Goal: Information Seeking & Learning: Learn about a topic

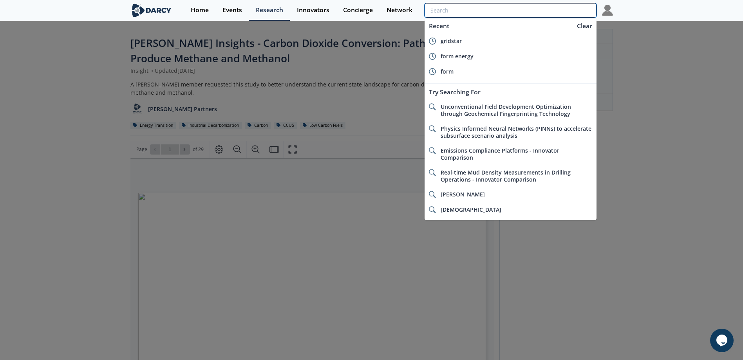
click at [547, 12] on input "search" at bounding box center [511, 10] width 172 height 14
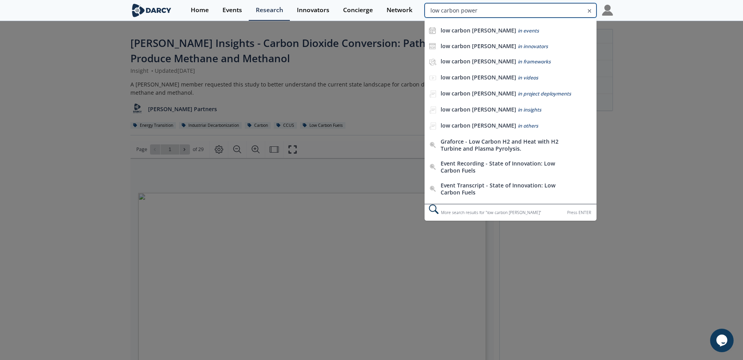
type input "low carbon power"
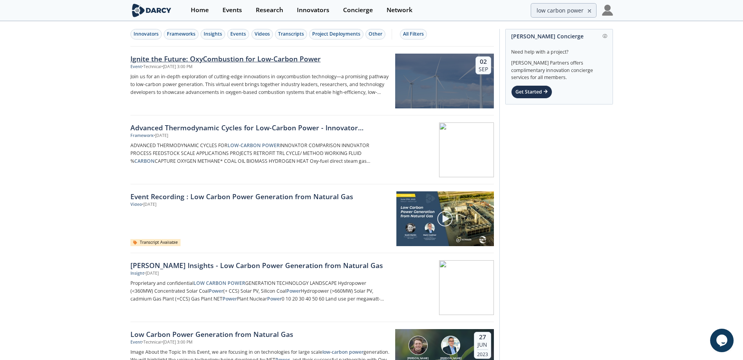
click at [282, 57] on div "Ignite the Future: OxyCombustion for Low-Carbon Power" at bounding box center [259, 59] width 259 height 10
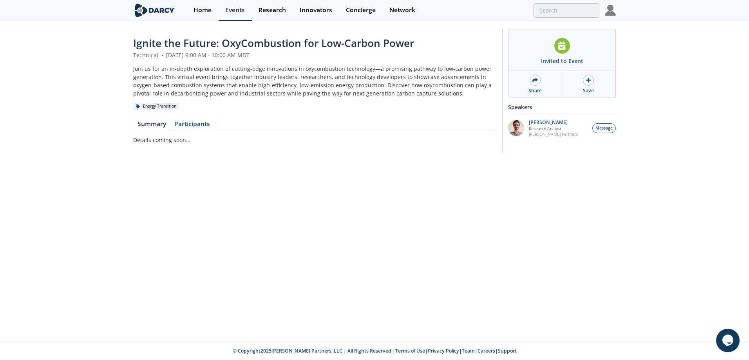
type input "low carbon power"
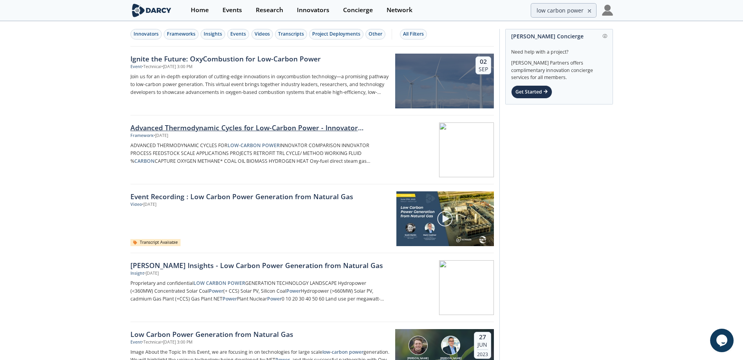
click at [167, 128] on div "Advanced Thermodynamic Cycles for Low-Carbon Power - Innovator Comparison" at bounding box center [259, 128] width 259 height 10
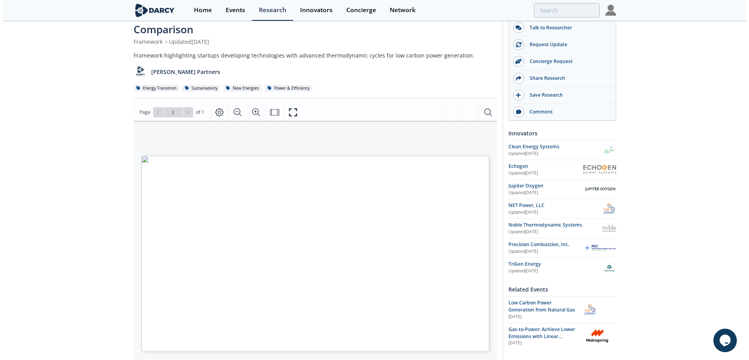
scroll to position [78, 0]
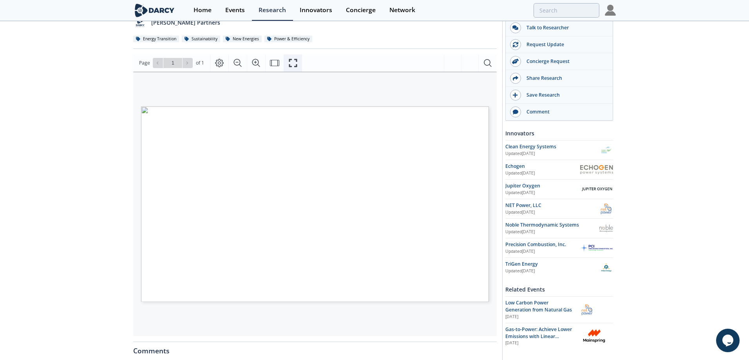
click at [294, 66] on icon "Fullscreen" at bounding box center [293, 63] width 8 height 8
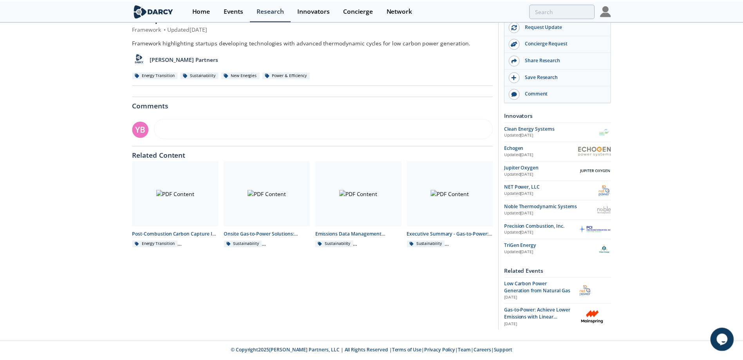
scroll to position [0, 0]
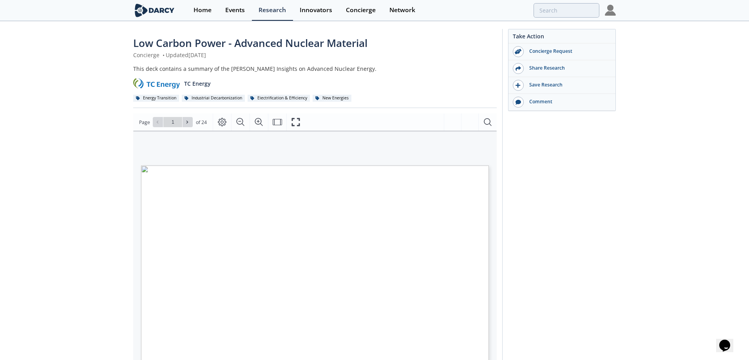
type input "2"
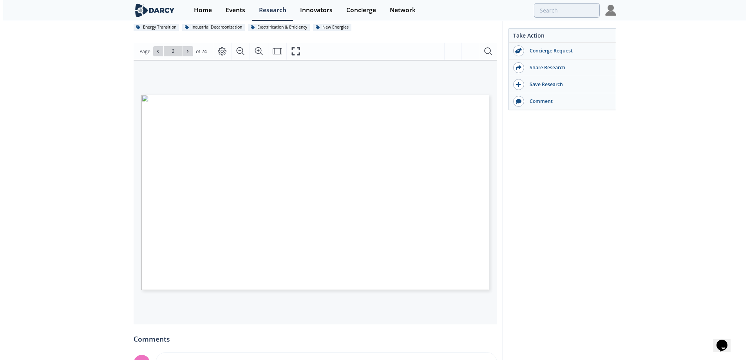
scroll to position [78, 0]
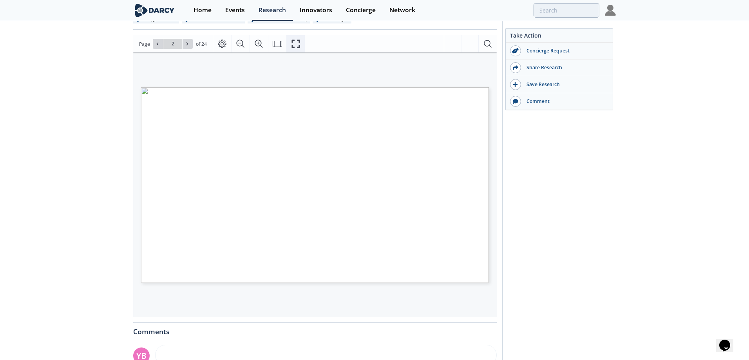
click at [295, 42] on icon "Fullscreen" at bounding box center [295, 43] width 9 height 9
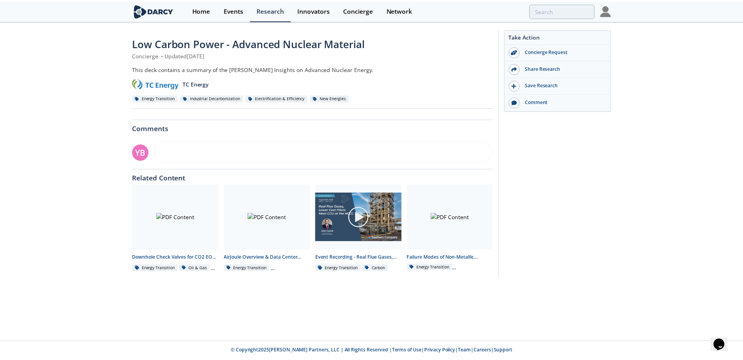
scroll to position [0, 0]
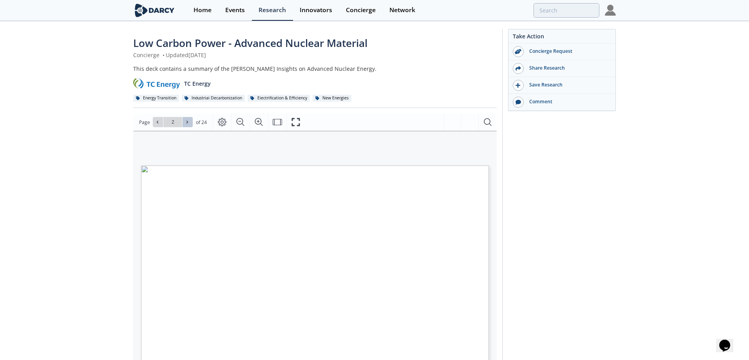
click at [188, 123] on icon at bounding box center [187, 122] width 5 height 5
type input "3"
click at [359, 205] on span "Powering Hyperscaler Demand" at bounding box center [355, 206] width 59 height 4
click at [185, 123] on icon at bounding box center [187, 122] width 5 height 5
type input "4"
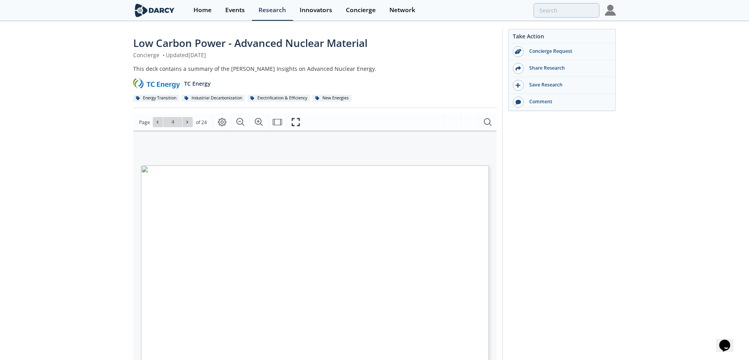
click at [265, 203] on span "The "Need Case" for Nuclear" at bounding box center [274, 202] width 54 height 3
click at [357, 202] on span "Advanced Nuclear" at bounding box center [355, 201] width 35 height 3
click at [187, 121] on icon at bounding box center [187, 122] width 5 height 5
type input "5"
click at [187, 121] on icon at bounding box center [187, 122] width 5 height 5
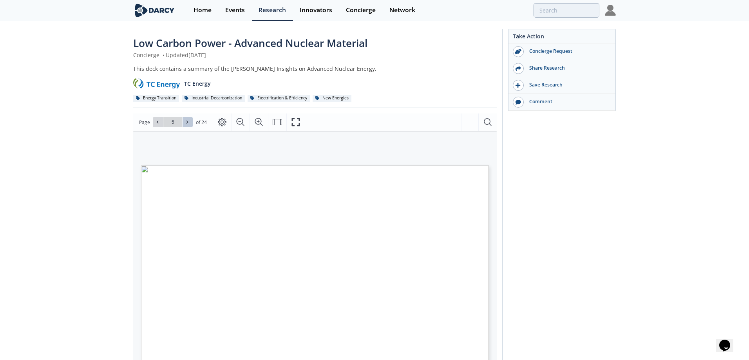
type input "6"
click at [187, 121] on icon at bounding box center [187, 122] width 5 height 5
type input "7"
click at [292, 122] on icon "Fullscreen" at bounding box center [295, 122] width 9 height 9
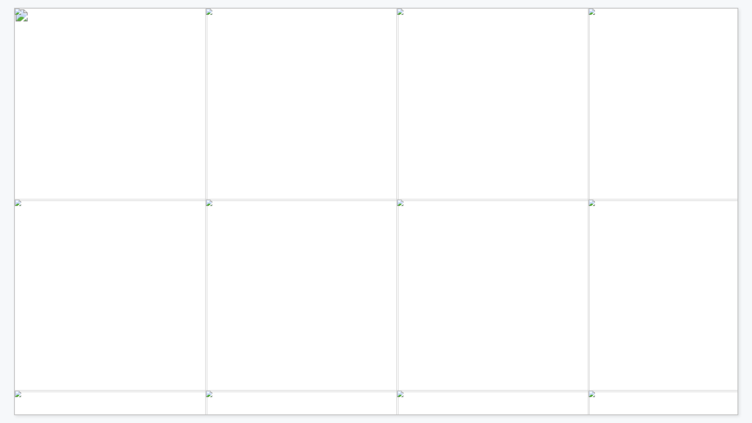
click at [156, 261] on span "Cumulative CO2 emissions avoided (GtCO2) Installed capacity (" at bounding box center [255, 189] width 434 height 149
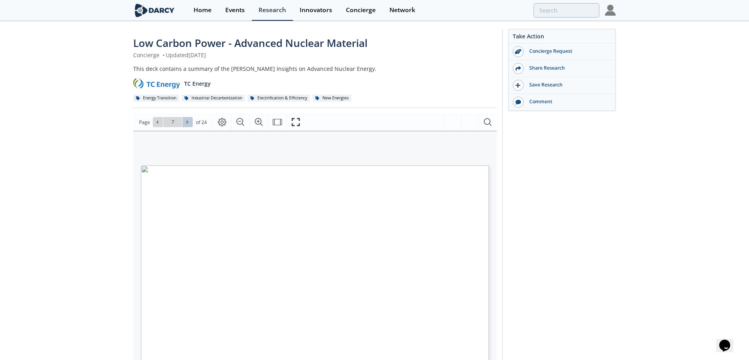
click at [187, 124] on icon at bounding box center [187, 122] width 5 height 5
type input "8"
click at [187, 124] on icon at bounding box center [187, 122] width 5 height 5
type input "9"
click at [187, 124] on icon at bounding box center [187, 122] width 5 height 5
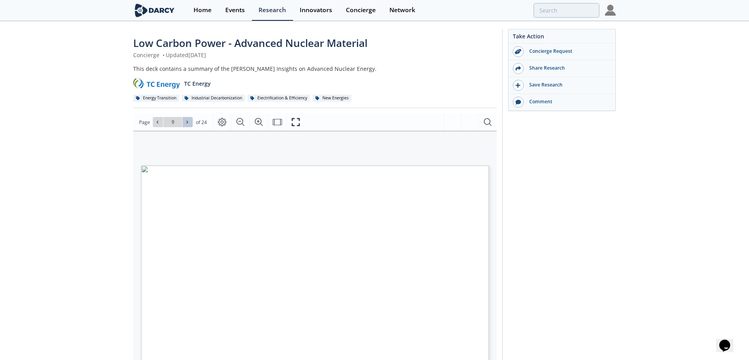
type input "10"
click at [292, 123] on icon "Fullscreen" at bounding box center [295, 122] width 9 height 9
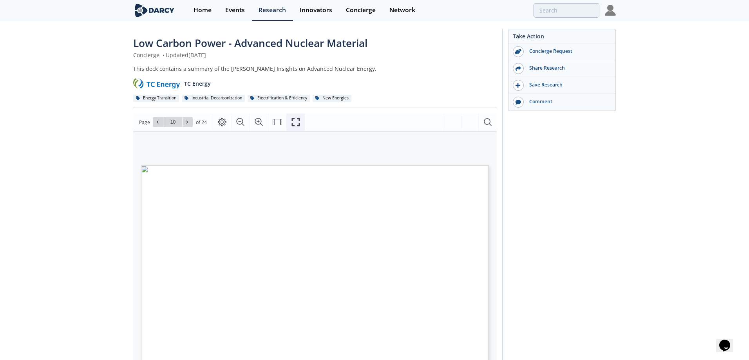
click at [293, 121] on icon "Fullscreen" at bounding box center [295, 122] width 9 height 9
click at [187, 124] on icon at bounding box center [187, 122] width 5 height 5
type input "11"
click at [187, 123] on icon at bounding box center [188, 122] width 2 height 3
type input "12"
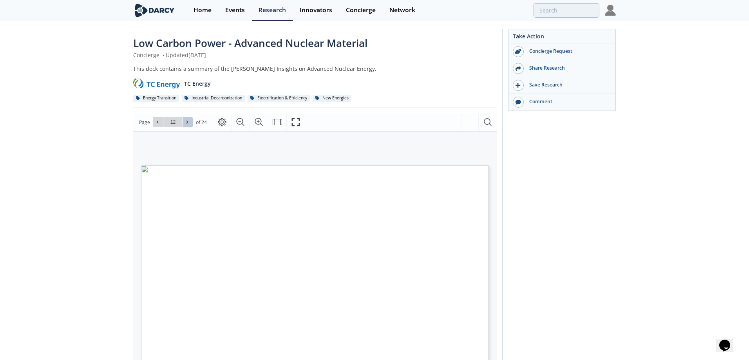
click at [187, 123] on icon at bounding box center [188, 122] width 2 height 3
click at [189, 125] on icon at bounding box center [187, 122] width 5 height 5
type input "15"
click at [189, 125] on icon at bounding box center [187, 122] width 5 height 5
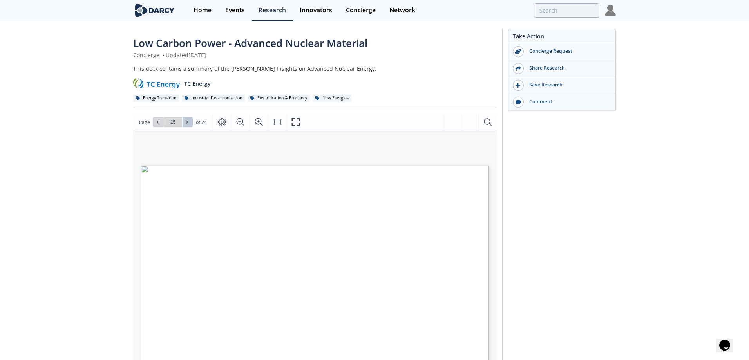
type input "16"
click at [189, 125] on icon at bounding box center [187, 122] width 5 height 5
type input "17"
click at [189, 125] on icon at bounding box center [187, 122] width 5 height 5
type input "18"
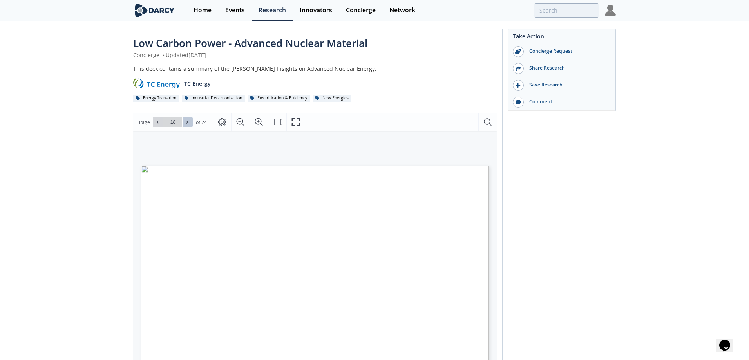
click at [189, 125] on icon at bounding box center [187, 122] width 5 height 5
type input "19"
click at [189, 125] on icon at bounding box center [187, 122] width 5 height 5
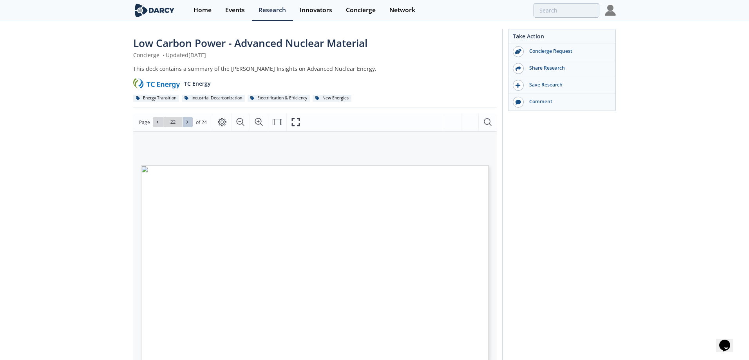
click at [189, 125] on icon at bounding box center [187, 122] width 5 height 5
type input "24"
click at [189, 125] on div "Go to Page 24" at bounding box center [173, 122] width 40 height 10
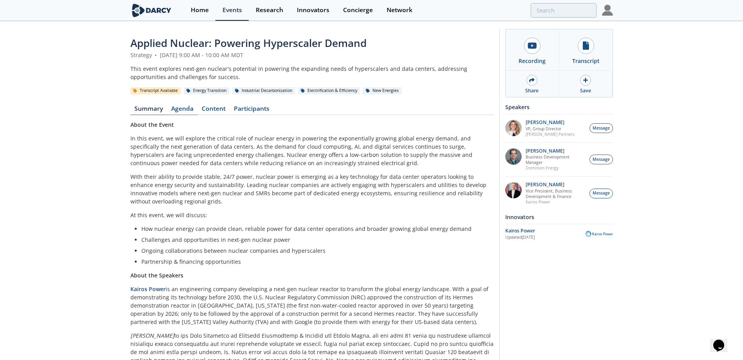
click at [183, 108] on link "Agenda" at bounding box center [182, 110] width 31 height 9
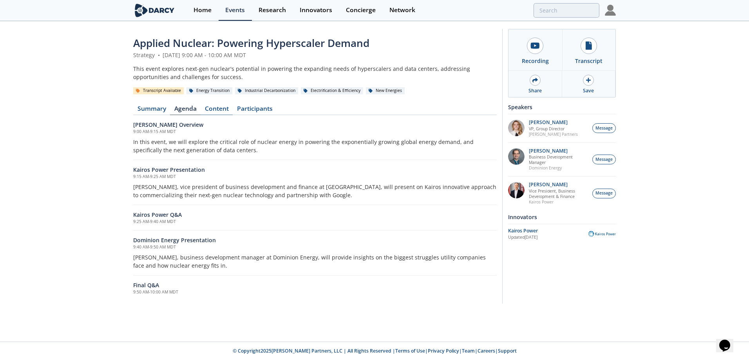
click at [216, 110] on link "Content" at bounding box center [217, 110] width 32 height 9
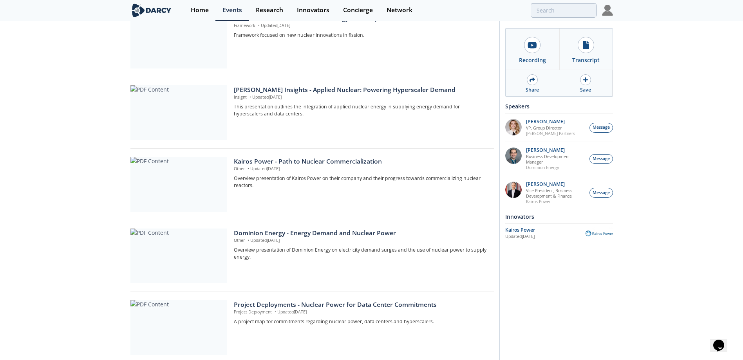
scroll to position [274, 0]
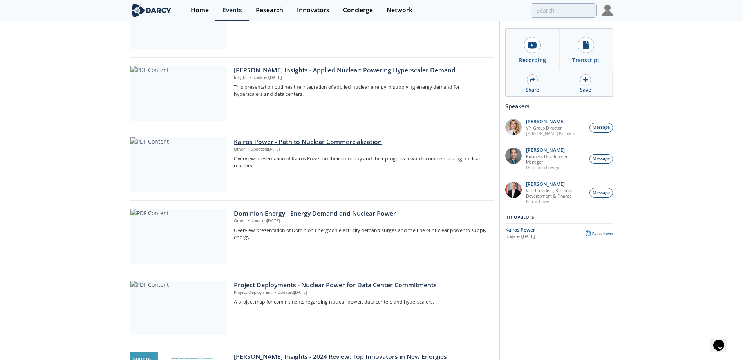
click at [300, 141] on div "Kairos Power - Path to Nuclear Commercialization" at bounding box center [361, 142] width 254 height 9
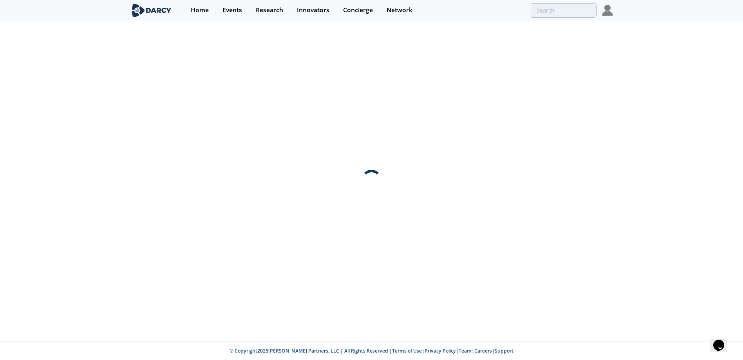
scroll to position [0, 0]
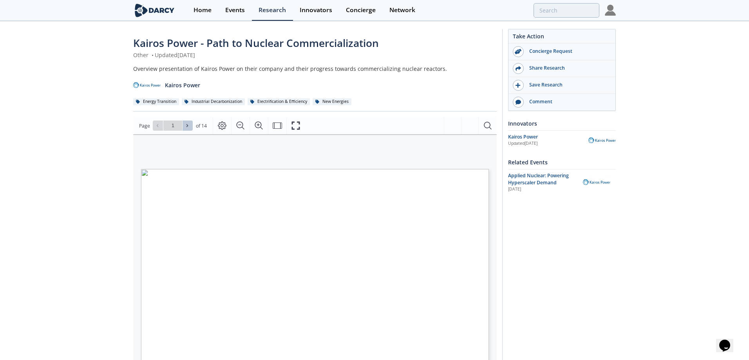
click at [188, 126] on icon at bounding box center [187, 125] width 5 height 5
type input "2"
click at [188, 126] on icon at bounding box center [187, 125] width 5 height 5
type input "3"
click at [188, 126] on icon at bounding box center [187, 125] width 5 height 5
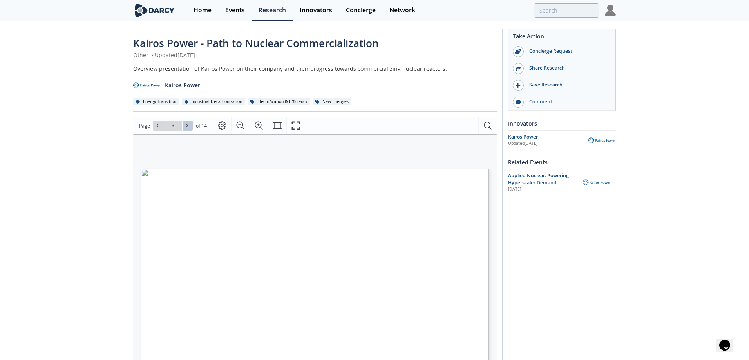
type input "4"
click at [188, 127] on icon at bounding box center [187, 125] width 5 height 5
type input "5"
click at [187, 130] on button at bounding box center [188, 126] width 10 height 10
type input "6"
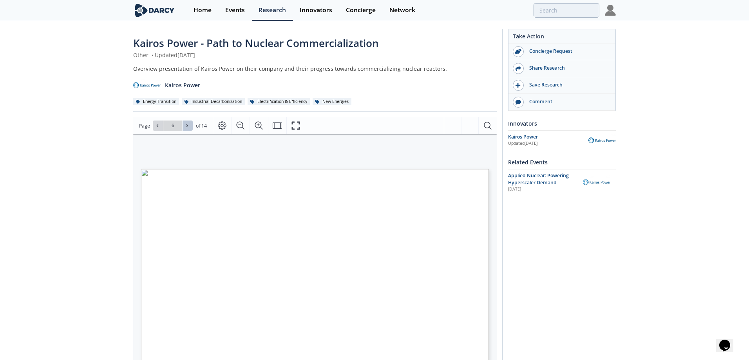
click at [187, 130] on button at bounding box center [188, 126] width 10 height 10
type input "7"
click at [188, 125] on icon at bounding box center [187, 125] width 5 height 5
type input "8"
click at [188, 125] on icon at bounding box center [187, 125] width 5 height 5
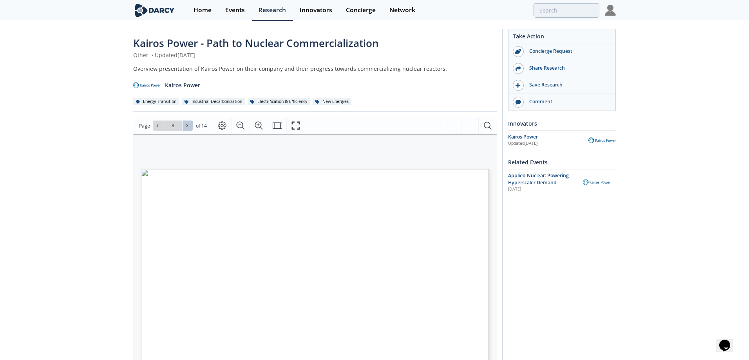
type input "9"
click at [188, 125] on icon at bounding box center [187, 125] width 5 height 5
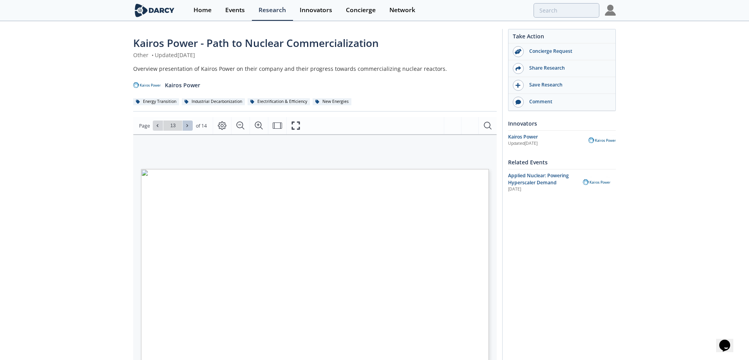
click at [188, 125] on icon at bounding box center [187, 125] width 5 height 5
type input "14"
click at [188, 125] on div "Go to Page 14" at bounding box center [173, 126] width 40 height 10
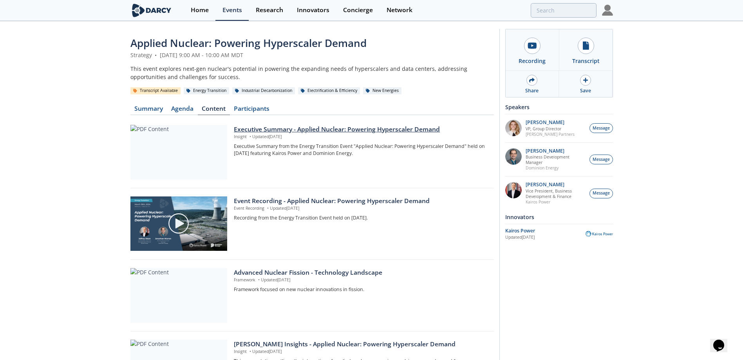
click at [336, 127] on div "Executive Summary - Applied Nuclear: Powering Hyperscaler Demand" at bounding box center [361, 129] width 254 height 9
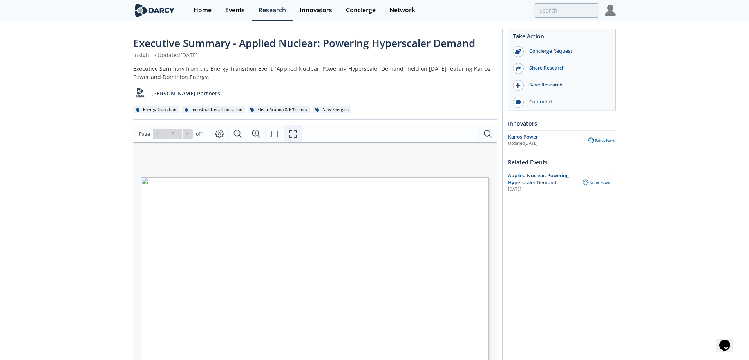
click at [290, 137] on icon "Fullscreen" at bounding box center [293, 134] width 8 height 8
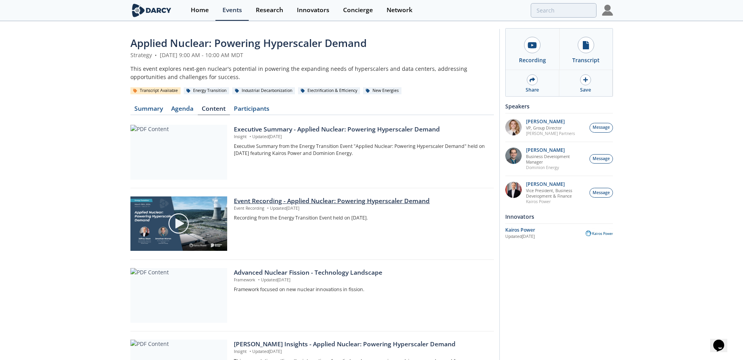
scroll to position [157, 0]
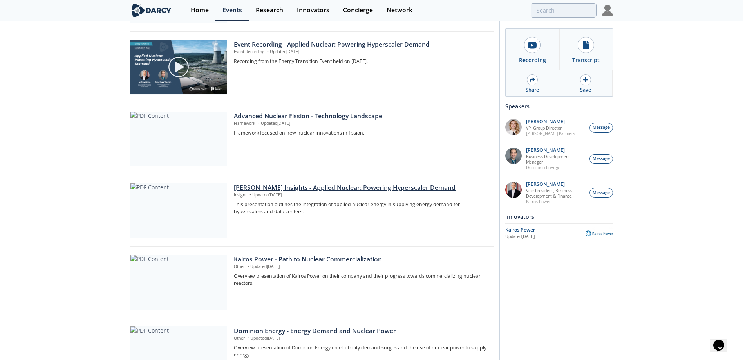
click at [328, 188] on div "Darcy Insights - Applied Nuclear: Powering Hyperscaler Demand" at bounding box center [361, 187] width 254 height 9
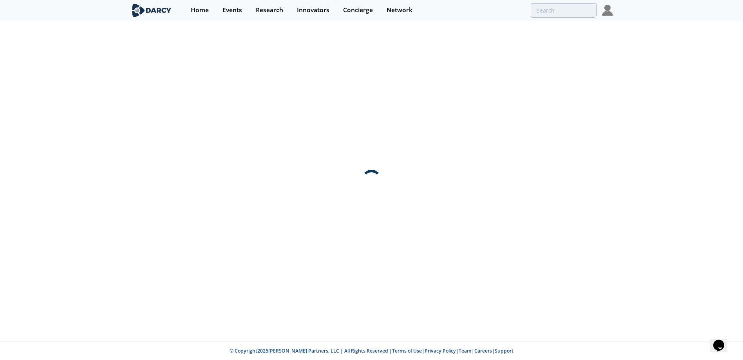
scroll to position [0, 0]
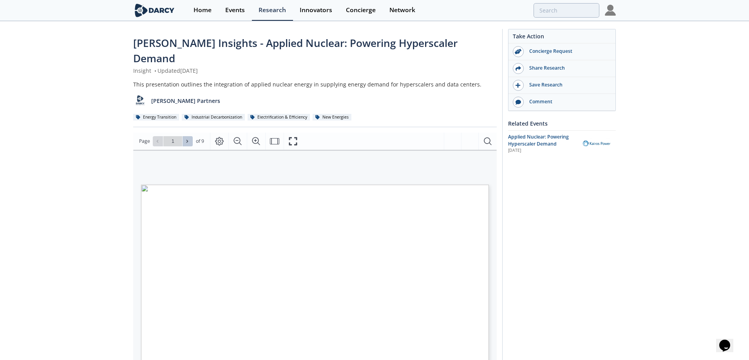
click at [189, 139] on span at bounding box center [187, 141] width 5 height 5
type input "2"
click at [189, 139] on span at bounding box center [187, 141] width 5 height 5
type input "3"
click at [189, 139] on span at bounding box center [187, 141] width 5 height 5
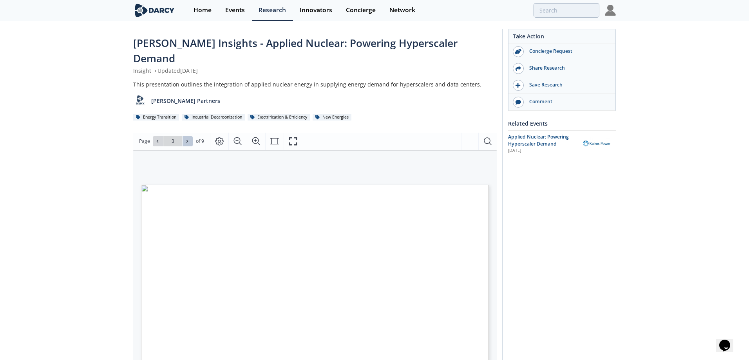
type input "4"
click at [189, 139] on span at bounding box center [187, 141] width 5 height 5
click at [157, 140] on icon at bounding box center [158, 141] width 2 height 3
type input "4"
click at [293, 137] on icon "Fullscreen" at bounding box center [292, 141] width 9 height 9
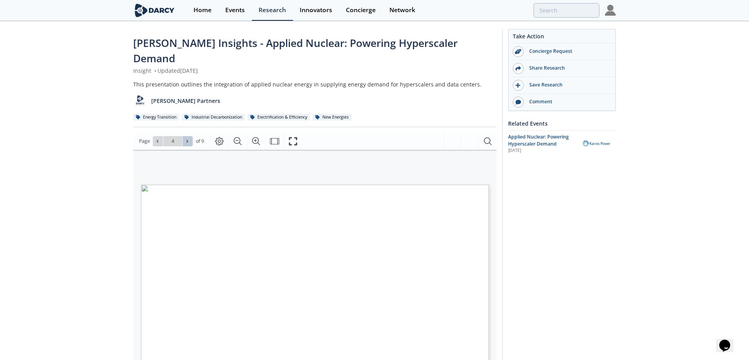
click at [190, 136] on button at bounding box center [188, 141] width 10 height 10
type input "8"
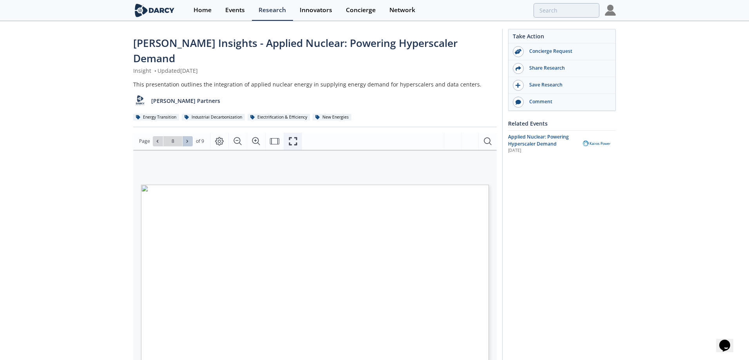
click at [295, 137] on icon "Fullscreen" at bounding box center [292, 141] width 9 height 9
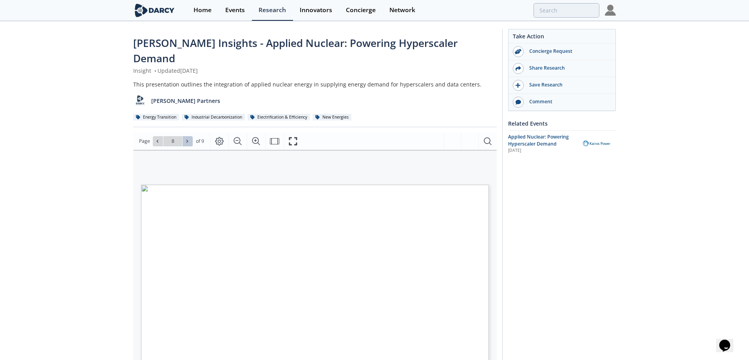
click at [188, 139] on icon at bounding box center [187, 141] width 5 height 5
type input "9"
click at [291, 137] on icon "Fullscreen" at bounding box center [292, 141] width 9 height 9
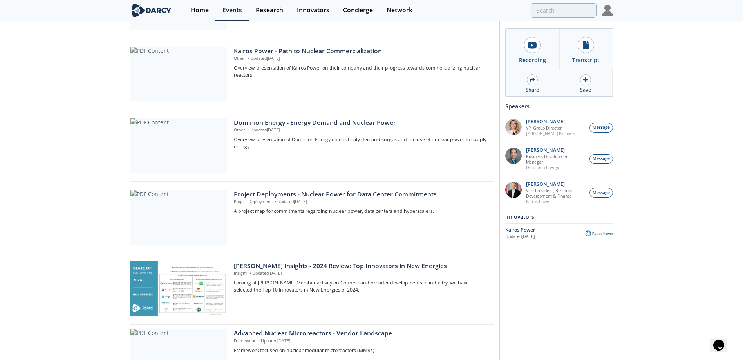
scroll to position [392, 0]
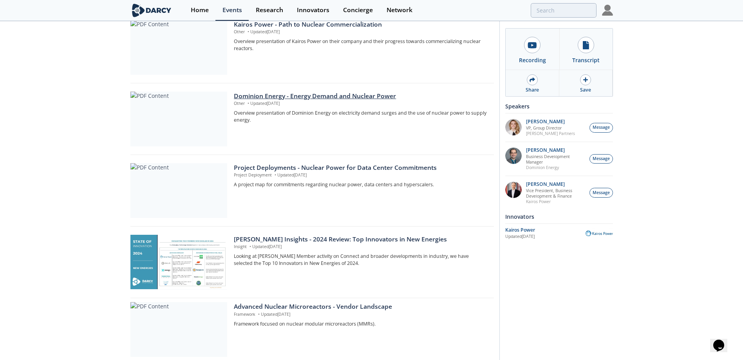
click at [335, 96] on div "Dominion Energy - Energy Demand and Nuclear Power" at bounding box center [361, 96] width 254 height 9
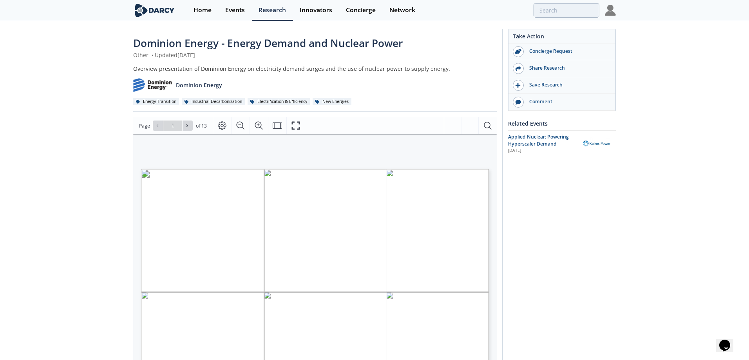
type input "2"
click at [185, 125] on icon at bounding box center [187, 125] width 5 height 5
type input "3"
click at [185, 125] on icon at bounding box center [187, 125] width 5 height 5
type input "4"
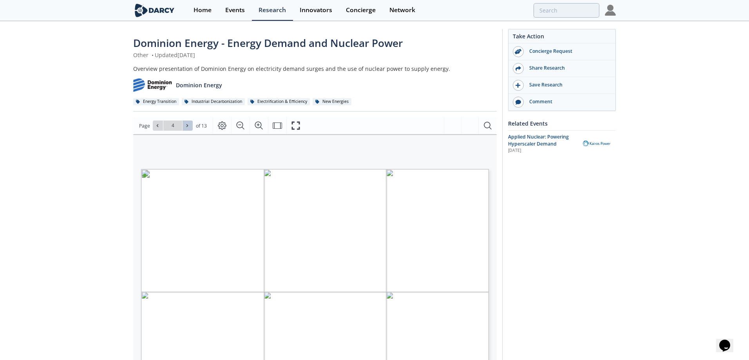
click at [185, 125] on icon at bounding box center [187, 125] width 5 height 5
type input "5"
click at [153, 127] on button at bounding box center [158, 126] width 10 height 10
click at [188, 124] on icon at bounding box center [187, 125] width 5 height 5
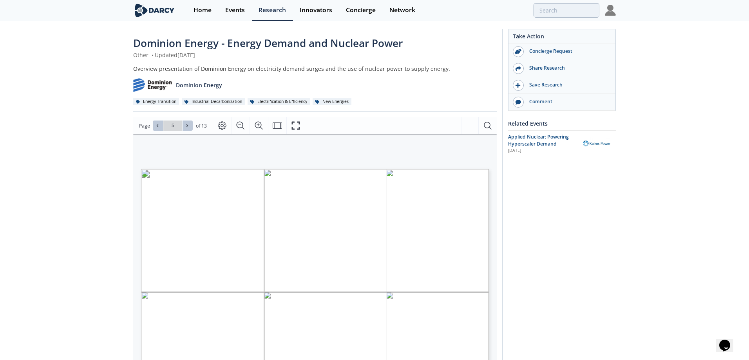
type input "6"
click at [188, 124] on icon at bounding box center [187, 125] width 5 height 5
type input "7"
click at [188, 124] on icon at bounding box center [187, 125] width 5 height 5
type input "8"
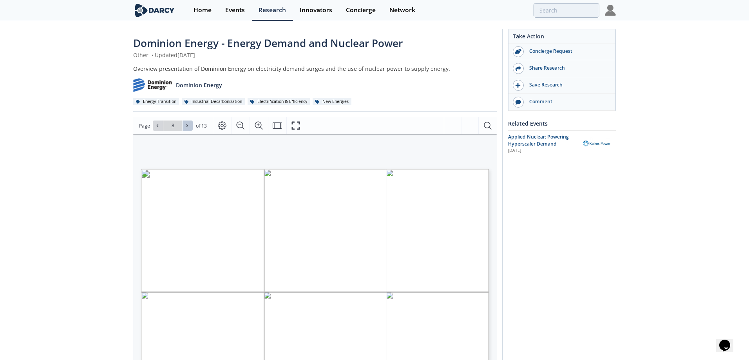
click at [188, 124] on icon at bounding box center [187, 125] width 5 height 5
type input "11"
drag, startPoint x: 293, startPoint y: 127, endPoint x: 295, endPoint y: 169, distance: 42.3
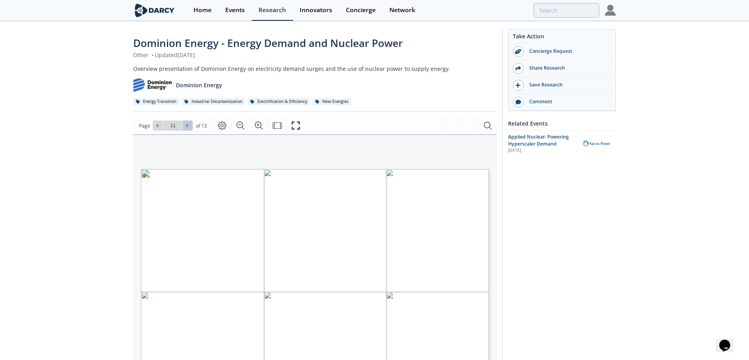
click at [293, 127] on icon "Fullscreen" at bounding box center [295, 125] width 9 height 9
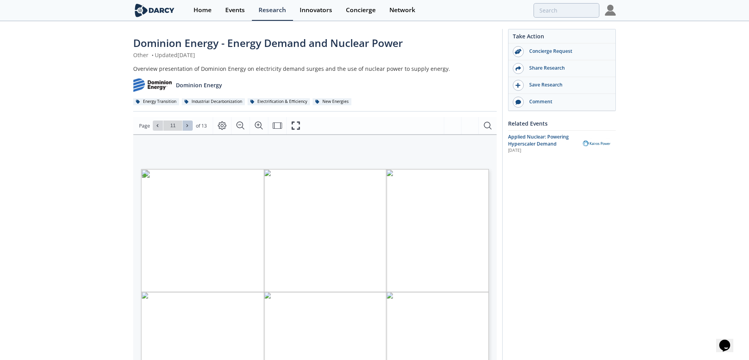
click at [188, 124] on icon at bounding box center [187, 125] width 5 height 5
type input "13"
click at [188, 124] on div "Go to Page 13" at bounding box center [173, 126] width 40 height 10
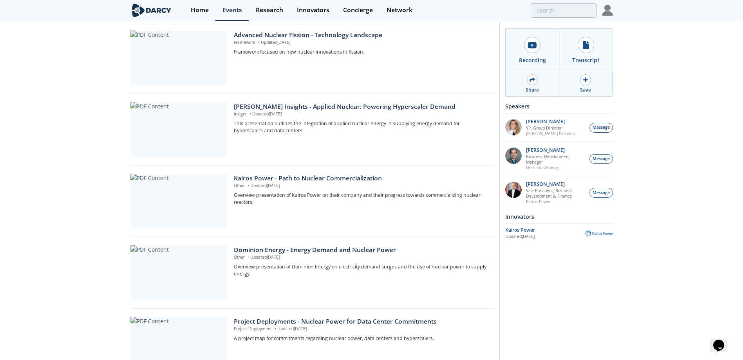
scroll to position [274, 0]
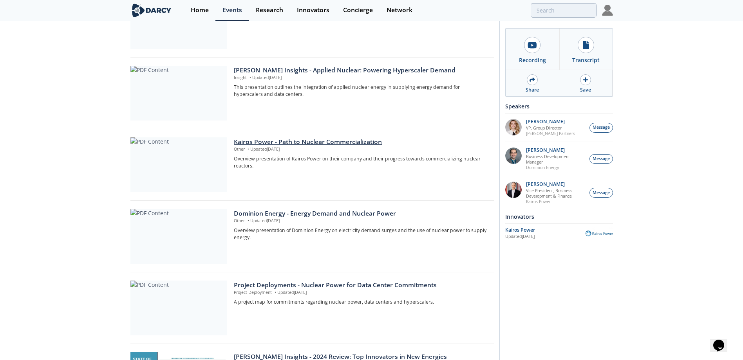
click at [344, 141] on div "Kairos Power - Path to Nuclear Commercialization" at bounding box center [361, 142] width 254 height 9
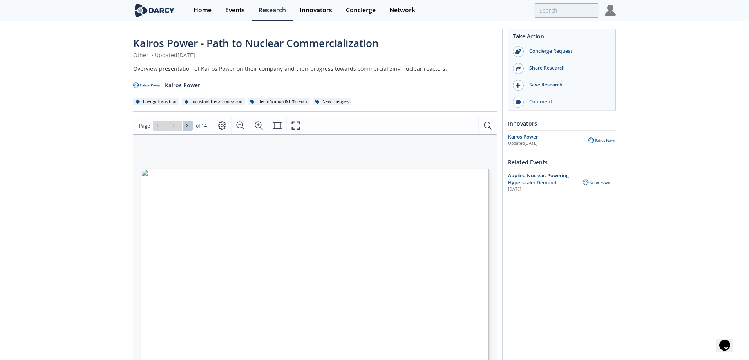
click at [190, 126] on span at bounding box center [187, 125] width 5 height 5
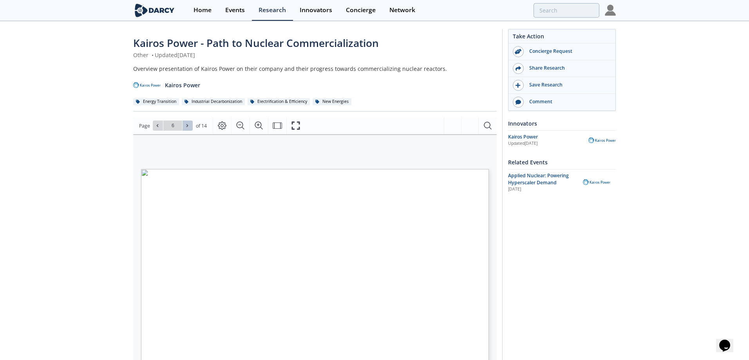
click at [190, 126] on span at bounding box center [187, 125] width 5 height 5
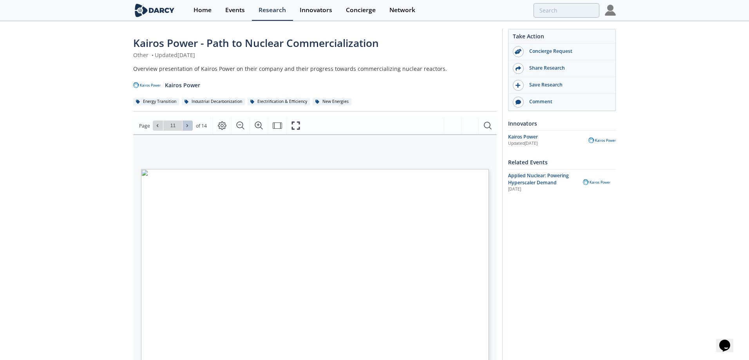
click at [190, 126] on span at bounding box center [187, 125] width 5 height 5
type input "12"
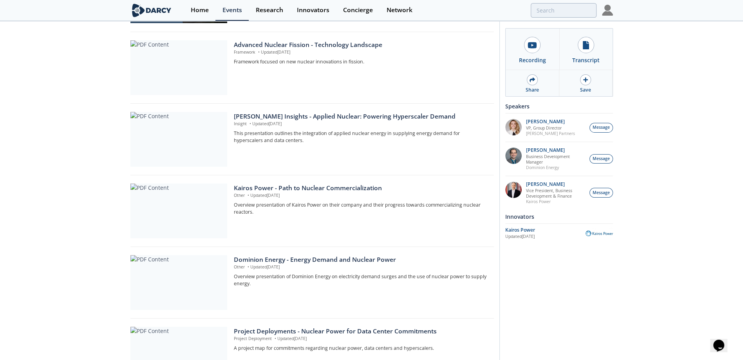
scroll to position [228, 0]
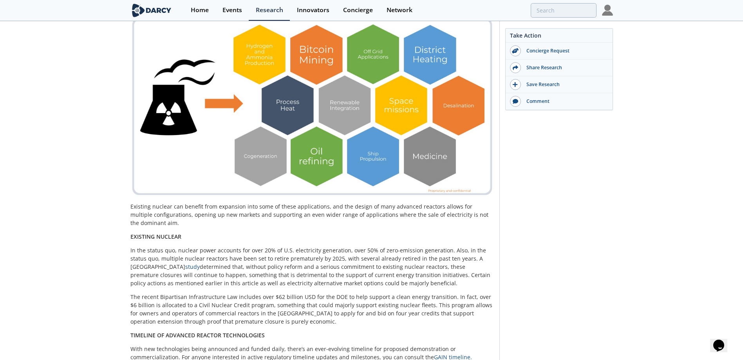
scroll to position [1332, 0]
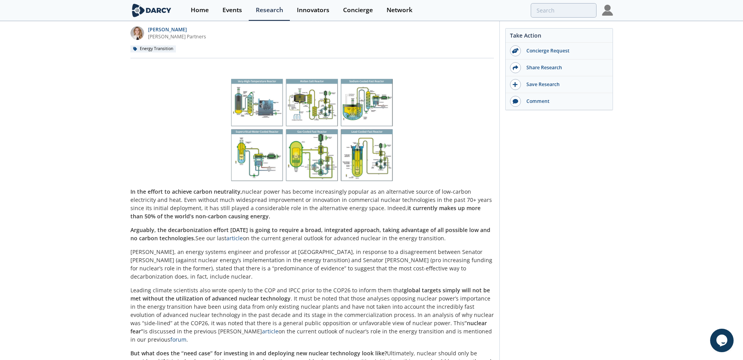
scroll to position [118, 0]
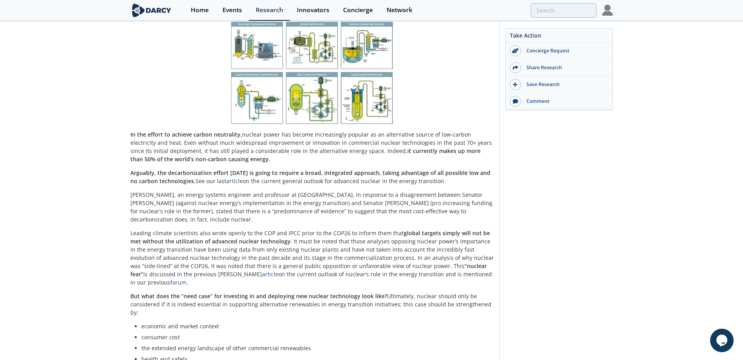
click at [391, 100] on img at bounding box center [312, 72] width 180 height 105
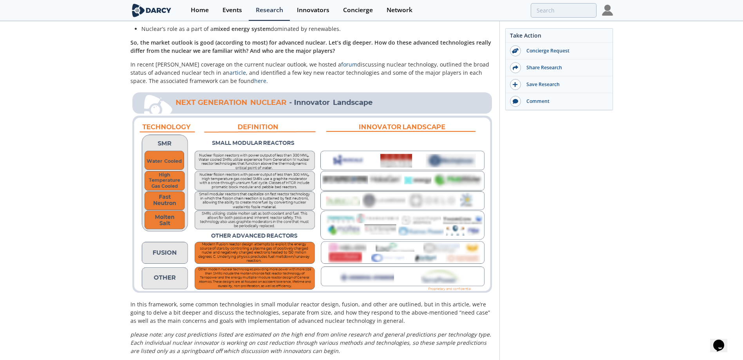
scroll to position [823, 0]
click at [274, 122] on img at bounding box center [312, 192] width 364 height 205
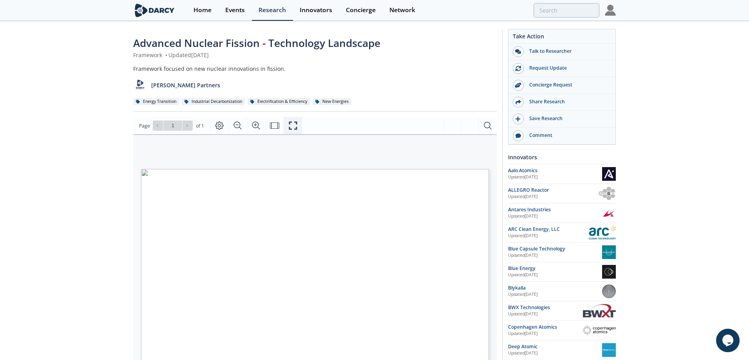
click at [295, 127] on icon "Fullscreen" at bounding box center [292, 125] width 9 height 9
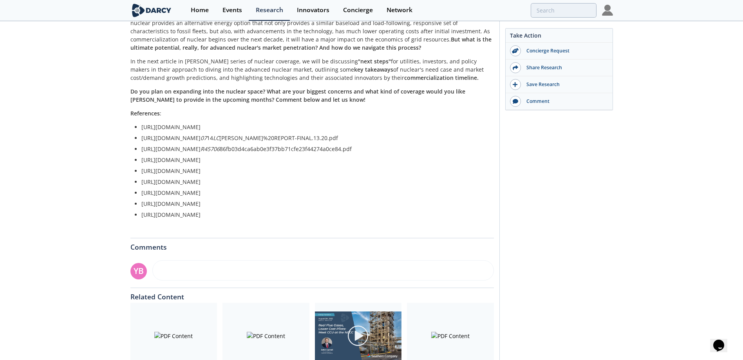
scroll to position [3321, 0]
click at [558, 9] on input "search" at bounding box center [511, 10] width 172 height 14
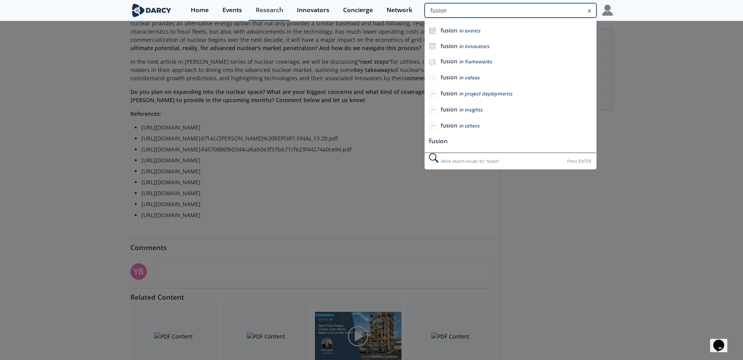
type input "fusion"
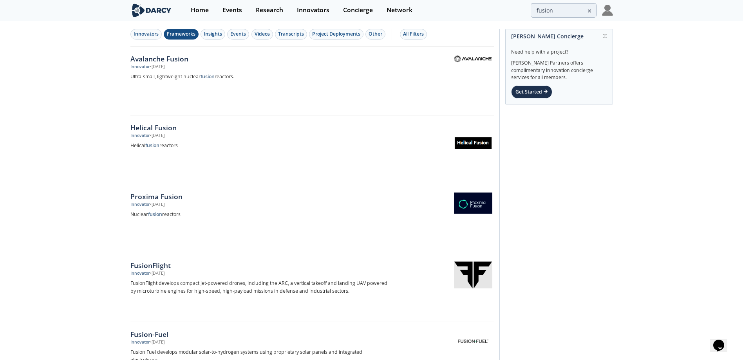
click at [187, 33] on div "Frameworks" at bounding box center [181, 34] width 29 height 7
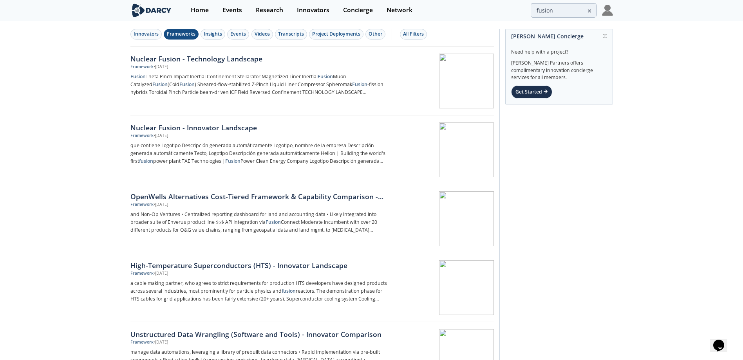
click at [196, 58] on div "Nuclear Fusion - Technology Landscape" at bounding box center [259, 59] width 259 height 10
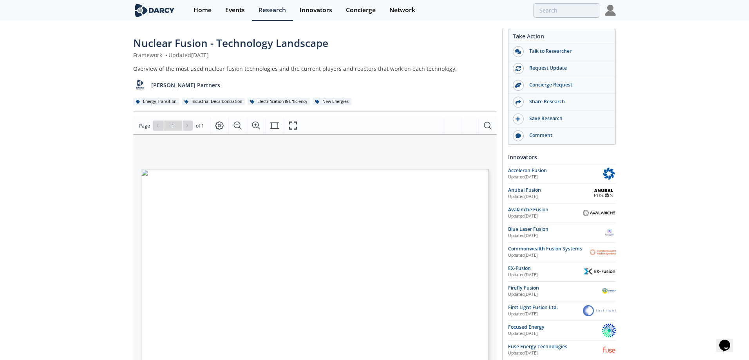
click at [305, 184] on span "Page 1" at bounding box center [523, 342] width 693 height 333
click at [272, 212] on span "surface of a fuel pellet. This heats the outer" at bounding box center [246, 211] width 63 height 3
click at [293, 125] on icon "Fullscreen" at bounding box center [292, 125] width 9 height 9
